Goal: Task Accomplishment & Management: Use online tool/utility

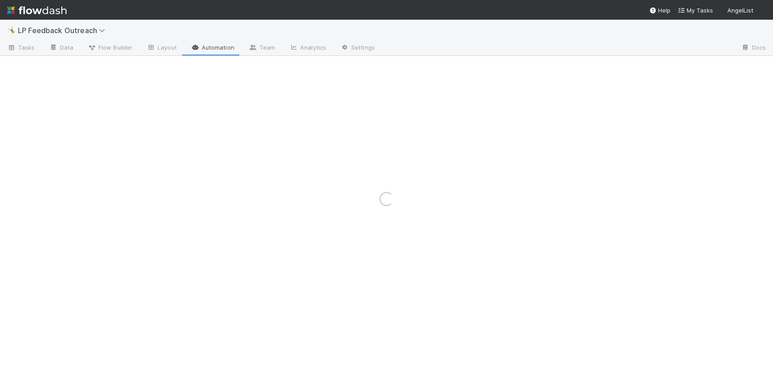
click at [66, 30] on div "Loading..." at bounding box center [386, 199] width 773 height 358
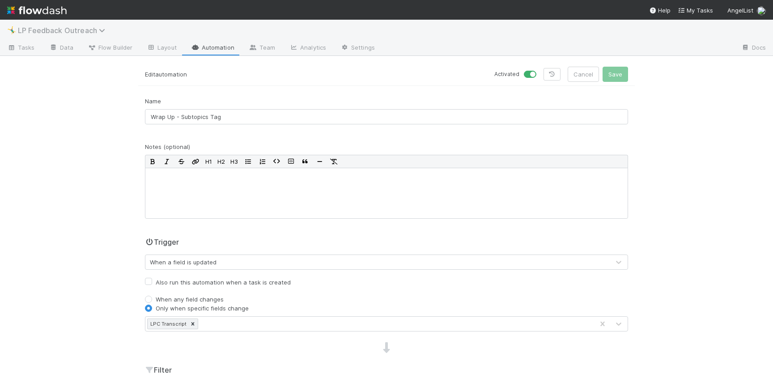
click at [99, 30] on icon at bounding box center [103, 30] width 9 height 7
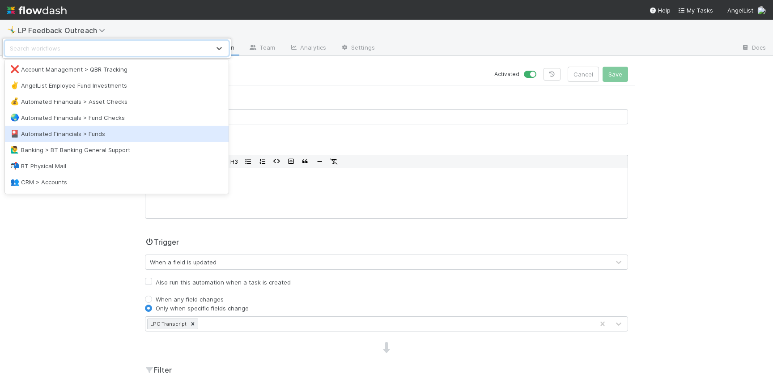
click at [104, 132] on div "🎴 Automated Financials > Funds" at bounding box center [116, 133] width 213 height 9
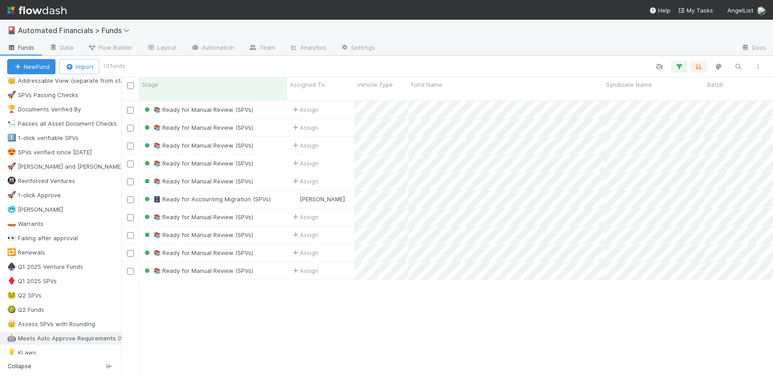
scroll to position [254, 0]
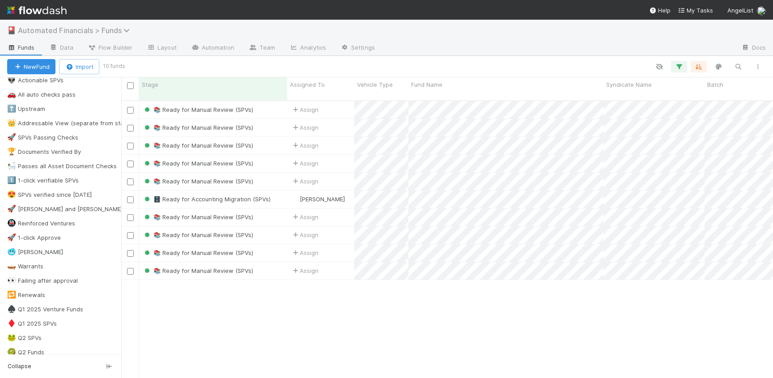
click at [92, 29] on span "Automated Financials > Funds" at bounding box center [76, 30] width 116 height 9
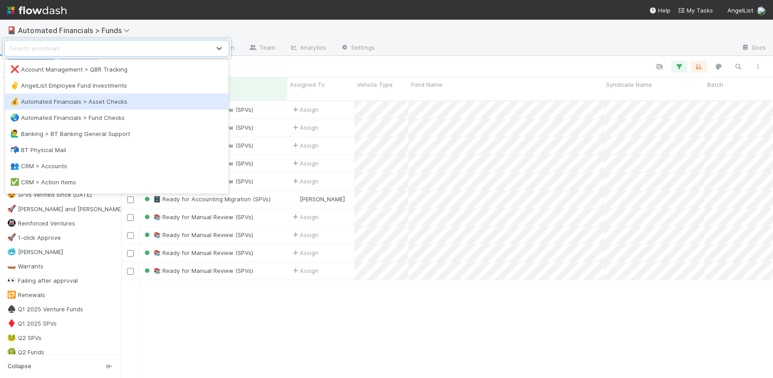
click at [132, 106] on div "💰 Automated Financials > Asset Checks" at bounding box center [117, 101] width 224 height 16
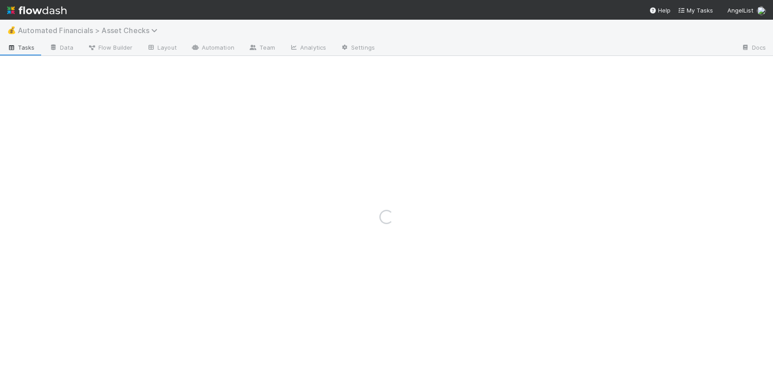
click at [152, 34] on icon at bounding box center [155, 30] width 9 height 7
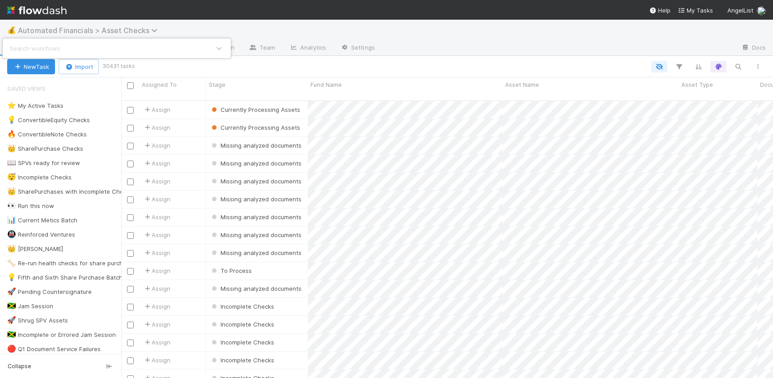
scroll to position [284, 651]
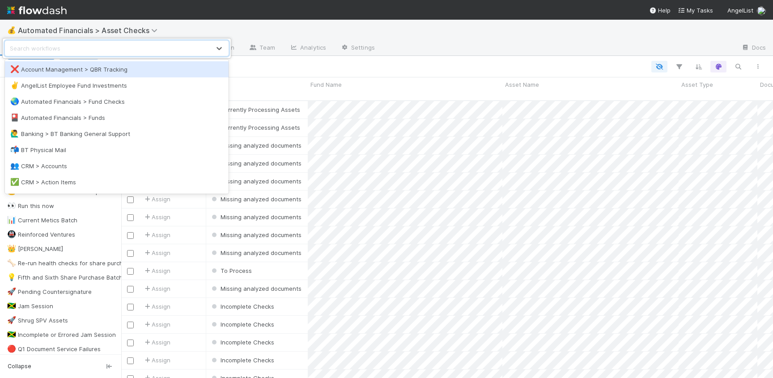
click at [152, 34] on div "option Account Management > QBR Tracking focused, 1 of 40. 40 results available…" at bounding box center [386, 189] width 773 height 378
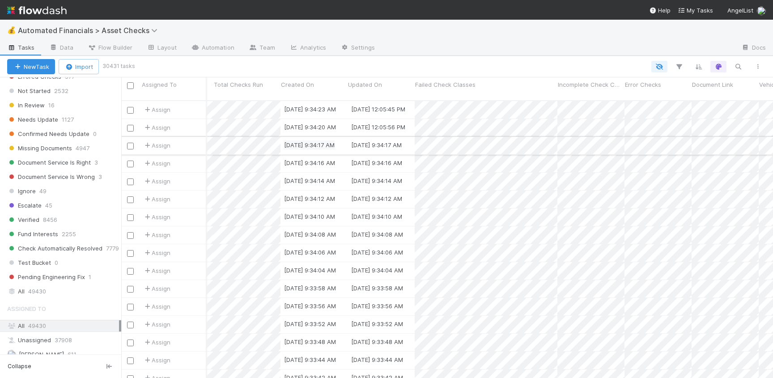
scroll to position [0, 606]
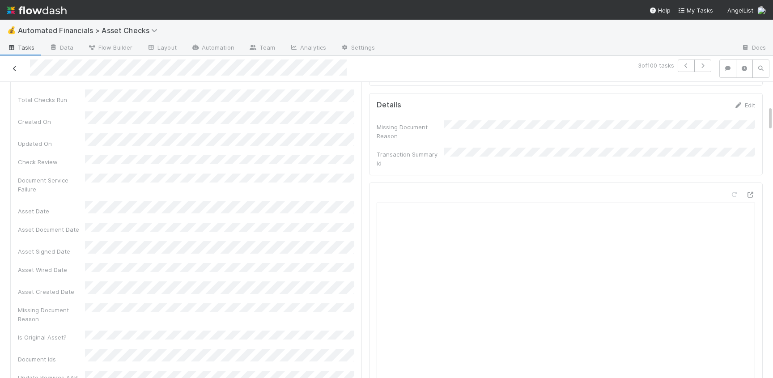
click at [14, 66] on icon at bounding box center [14, 69] width 9 height 6
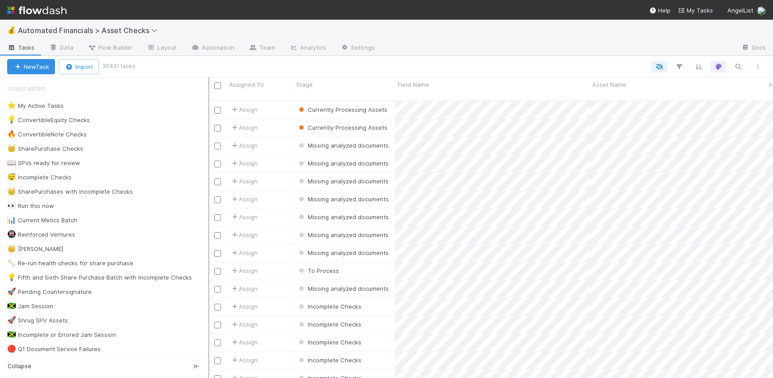
drag, startPoint x: 123, startPoint y: 214, endPoint x: 207, endPoint y: 214, distance: 85.0
click at [208, 214] on div at bounding box center [208, 227] width 1 height 300
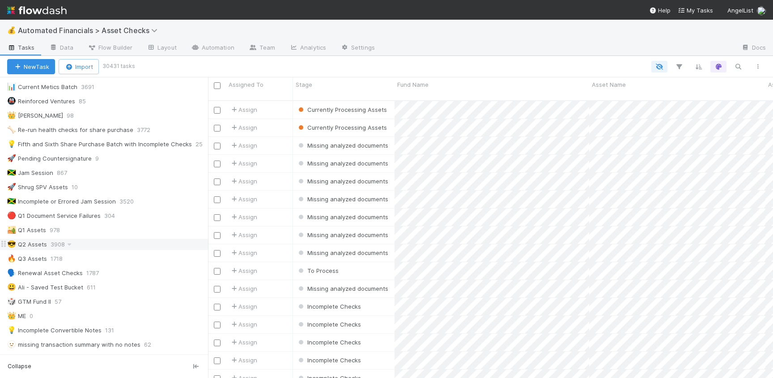
scroll to position [134, 0]
click at [147, 241] on div "😎 Q2 Assets 3908" at bounding box center [107, 243] width 201 height 11
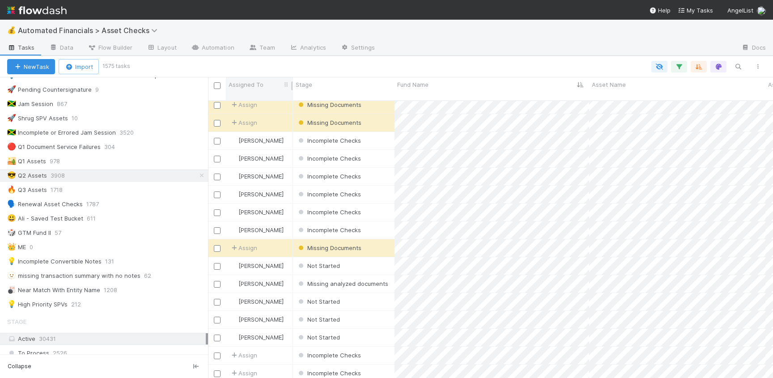
scroll to position [2043, 0]
click at [266, 84] on div "Assigned To" at bounding box center [259, 84] width 62 height 9
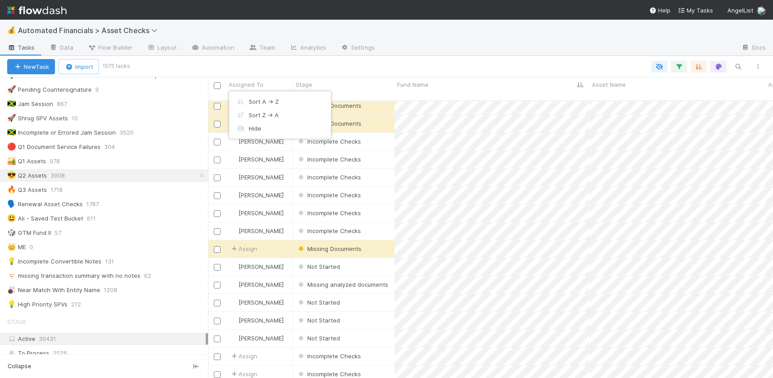
click at [261, 89] on div "Sort A → Z Sort Z → A Hide" at bounding box center [386, 189] width 773 height 378
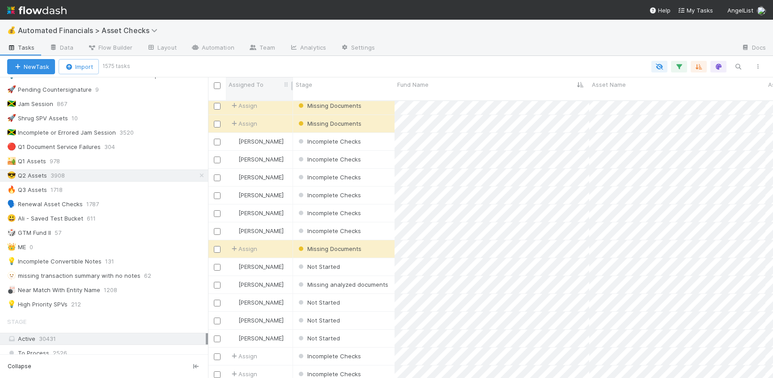
click at [260, 83] on span "Assigned To" at bounding box center [245, 84] width 35 height 9
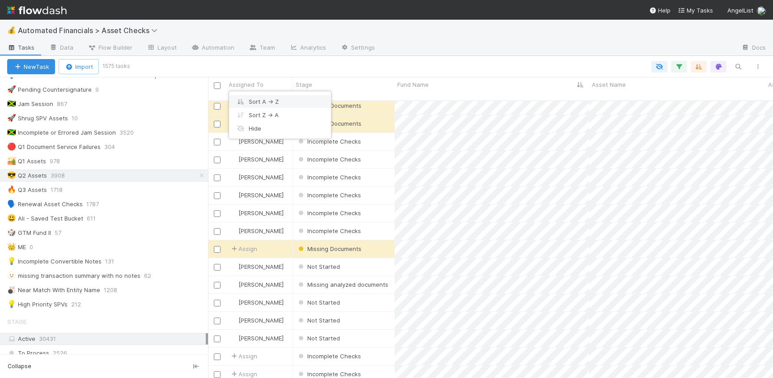
click at [265, 103] on div "Sort A → Z" at bounding box center [280, 101] width 102 height 13
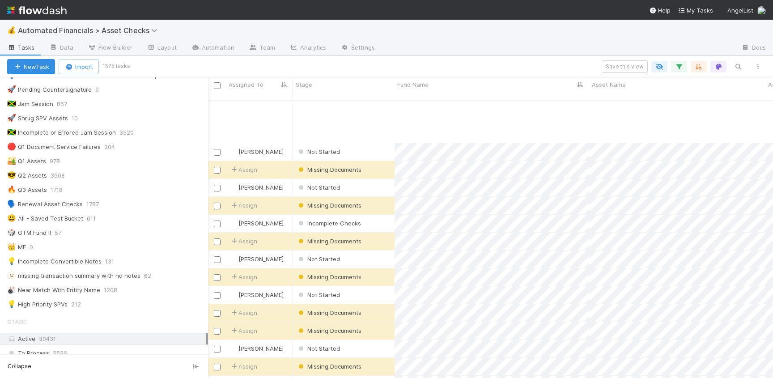
scroll to position [2059, 0]
